Goal: Navigation & Orientation: Find specific page/section

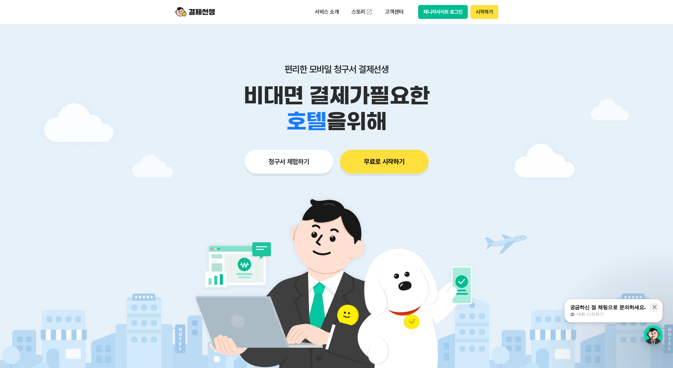
click at [197, 13] on img at bounding box center [195, 12] width 40 height 13
click at [497, 13] on button "시작하기" at bounding box center [484, 12] width 27 height 14
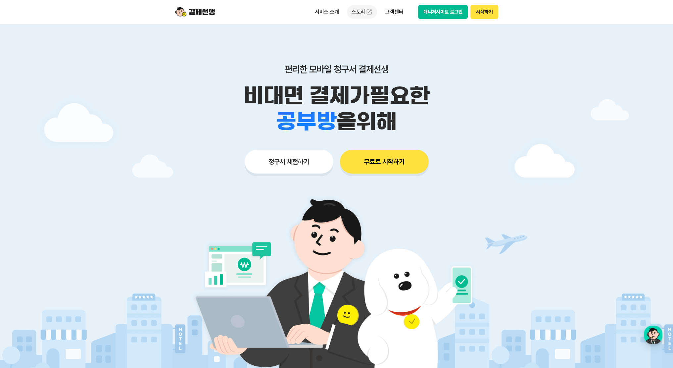
click at [360, 11] on link "스토리" at bounding box center [362, 11] width 30 height 13
click at [481, 16] on button "시작하기" at bounding box center [484, 12] width 27 height 14
click at [443, 9] on button "매니저사이트 로그인" at bounding box center [443, 12] width 50 height 14
